Goal: Task Accomplishment & Management: Manage account settings

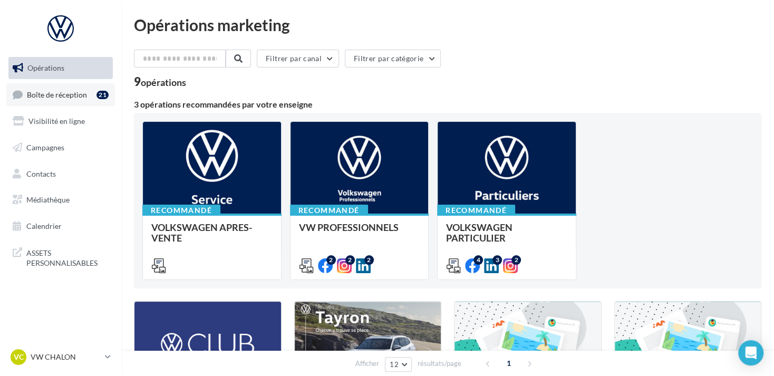
click at [71, 100] on link "Boîte de réception 21" at bounding box center [60, 94] width 109 height 23
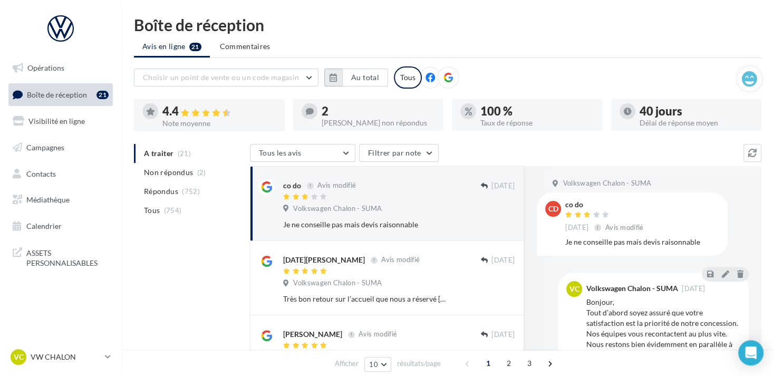
click at [333, 83] on button "button" at bounding box center [333, 78] width 18 height 18
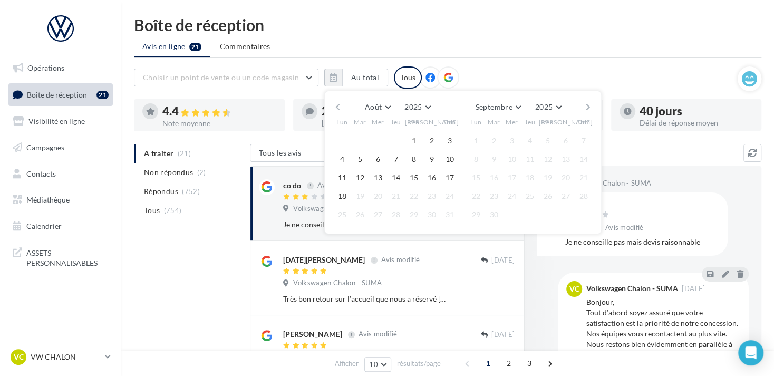
click at [334, 104] on button "button" at bounding box center [337, 107] width 9 height 15
click at [354, 142] on button "1" at bounding box center [360, 141] width 16 height 16
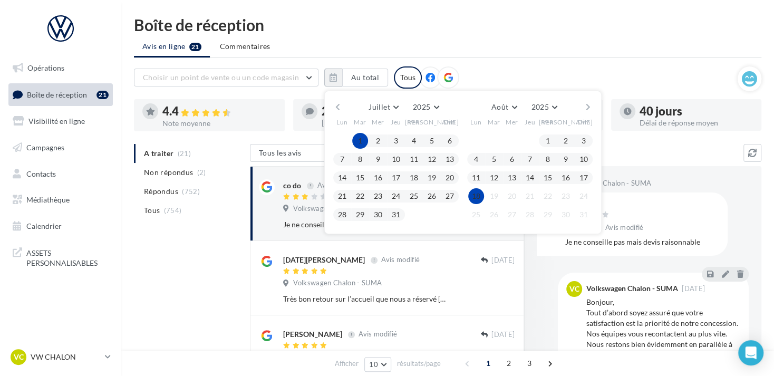
click at [476, 192] on button "18" at bounding box center [476, 196] width 16 height 16
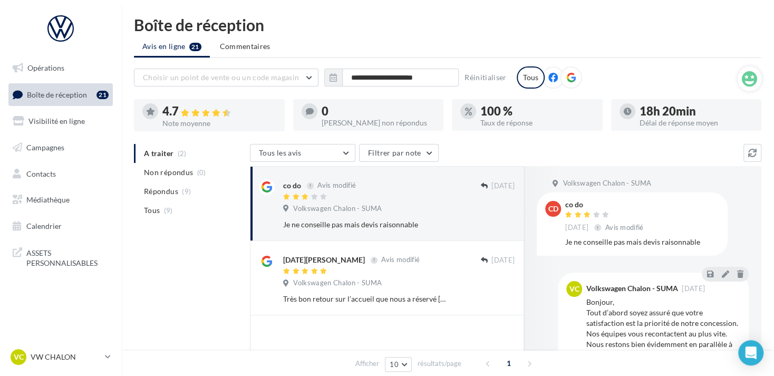
click at [570, 79] on icon at bounding box center [571, 77] width 9 height 9
click at [78, 357] on p "VW CHALON" at bounding box center [66, 357] width 70 height 11
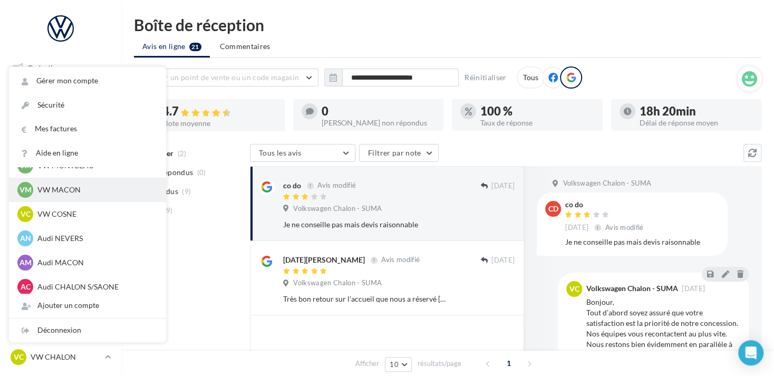
scroll to position [475, 0]
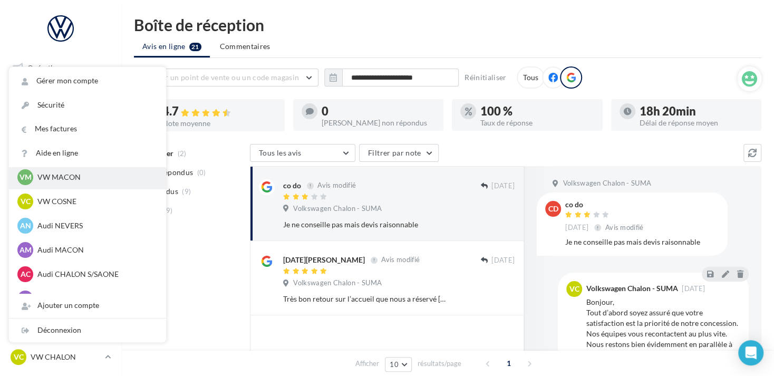
click at [77, 179] on p "VW MACON" at bounding box center [95, 177] width 116 height 11
